Goal: Information Seeking & Learning: Learn about a topic

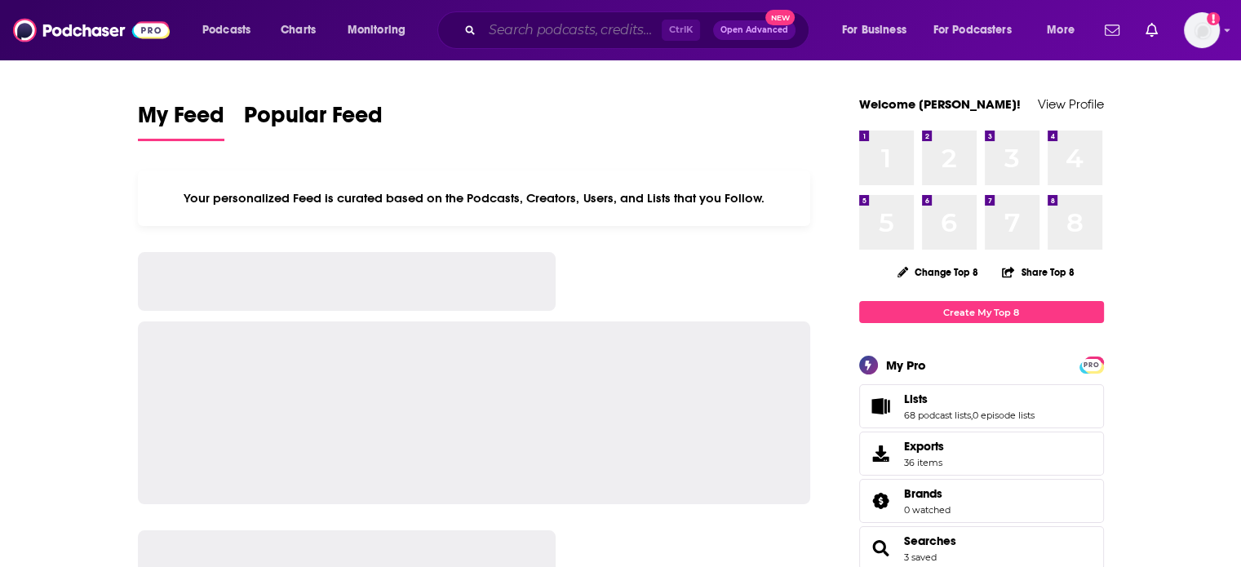
click at [548, 21] on input "Search podcasts, credits, & more..." at bounding box center [571, 30] width 179 height 26
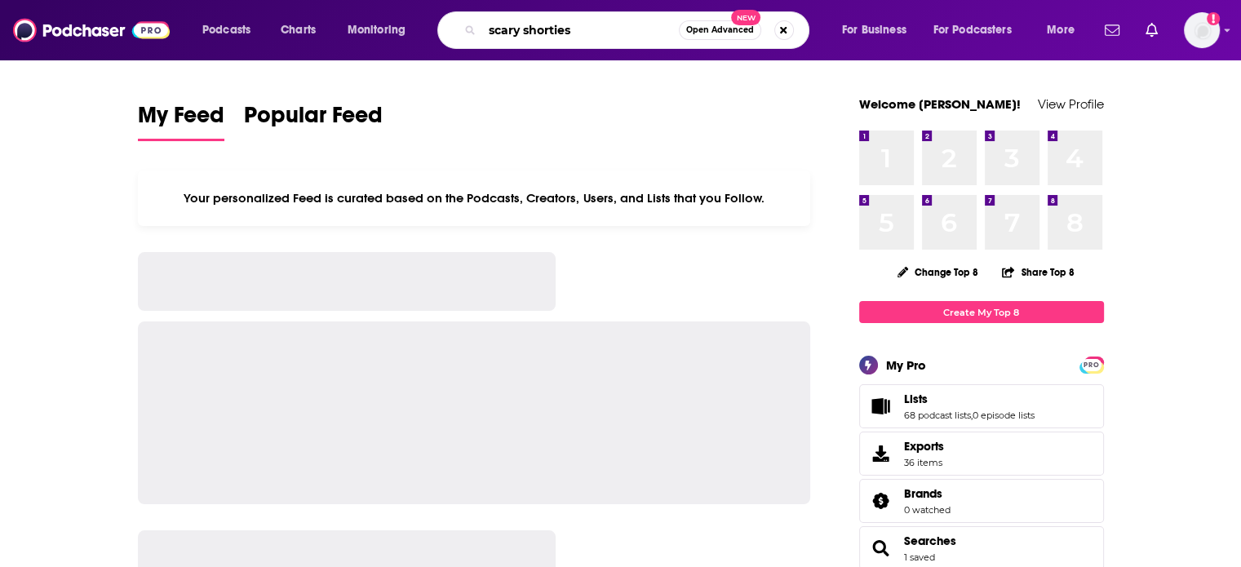
type input "scary shorties"
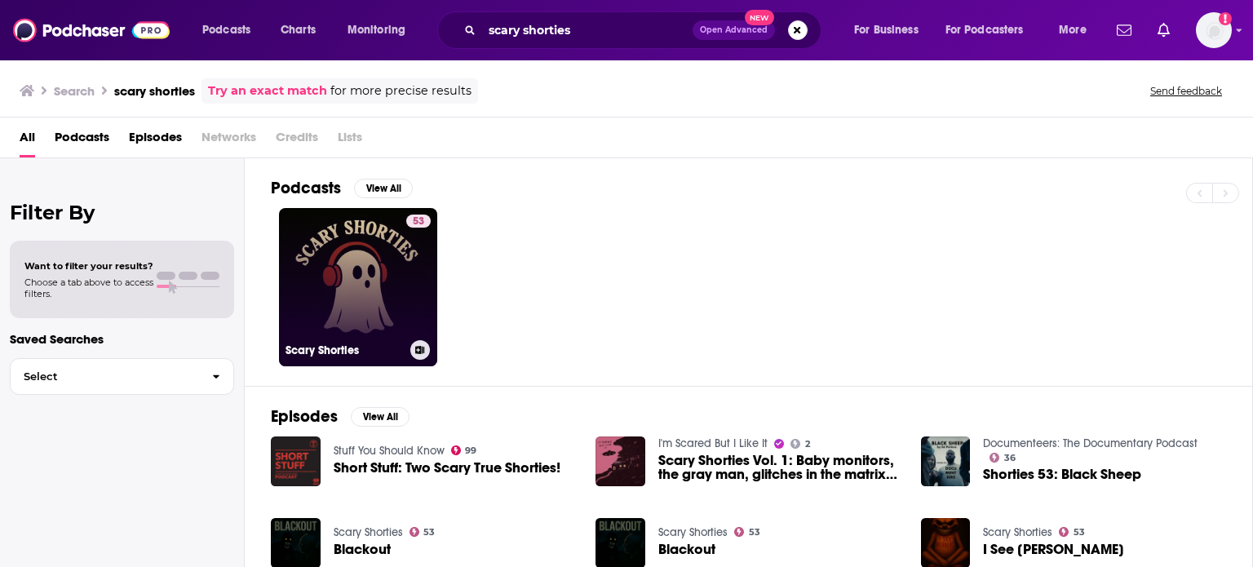
click at [368, 269] on link "53 Scary Shorties" at bounding box center [358, 287] width 158 height 158
